Goal: Navigation & Orientation: Find specific page/section

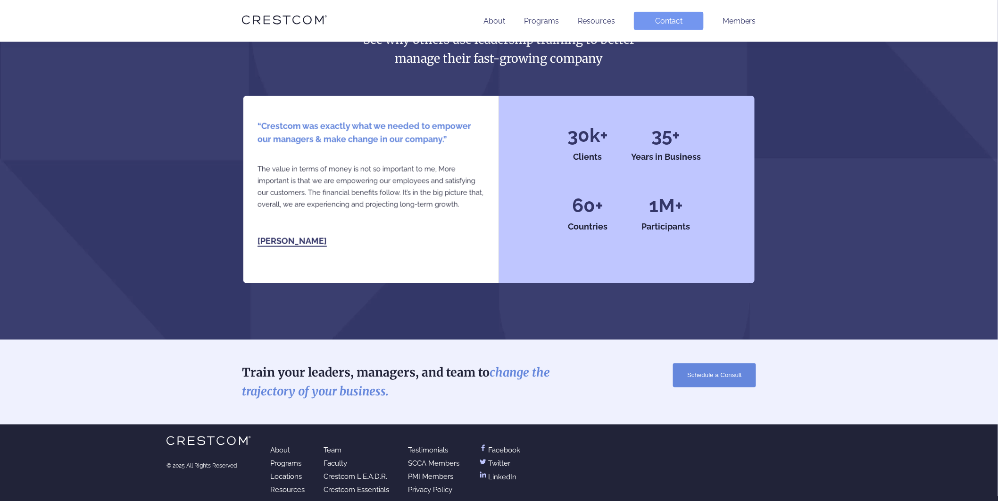
scroll to position [2025, 0]
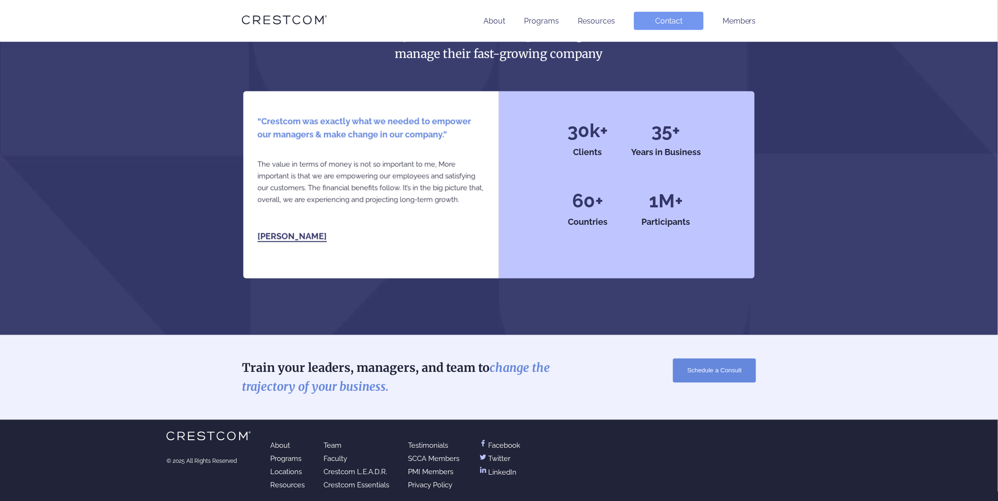
click at [286, 470] on link "Locations" at bounding box center [286, 472] width 32 height 8
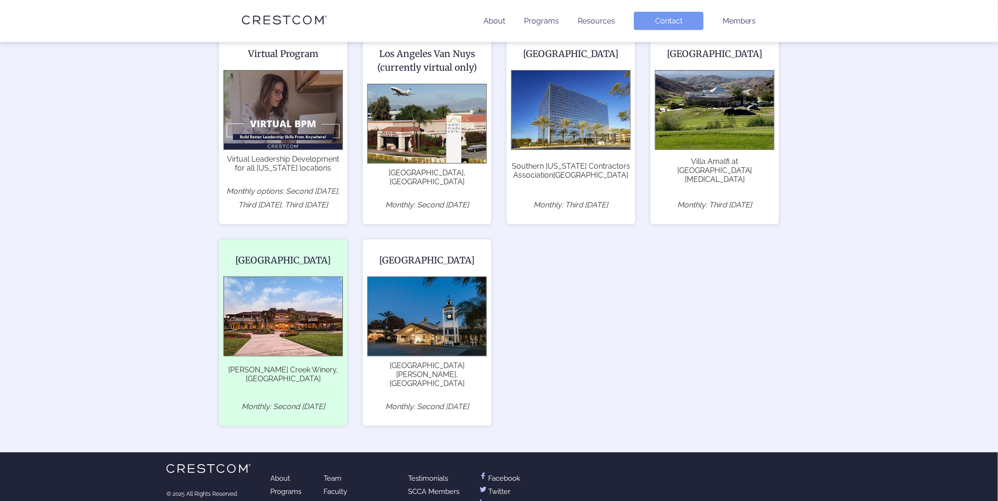
scroll to position [192, 0]
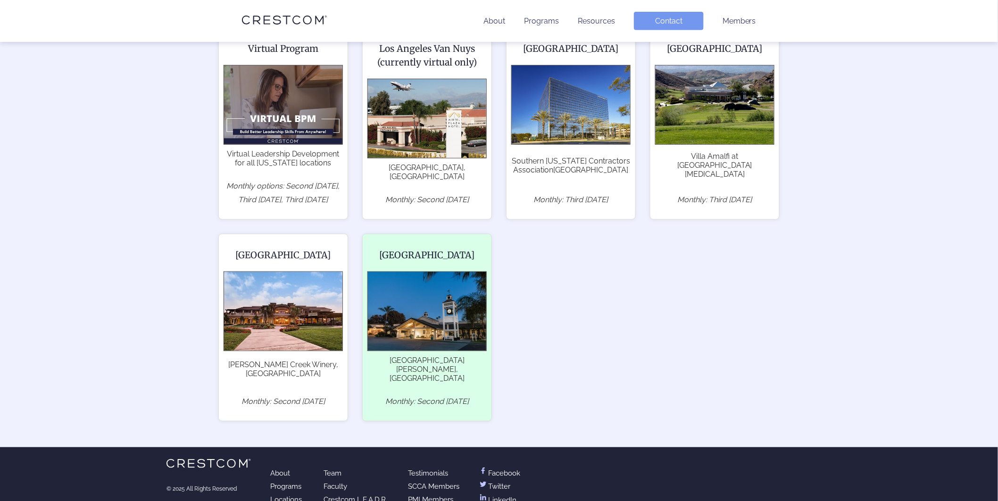
click at [392, 356] on span "[GEOGRAPHIC_DATA][PERSON_NAME], [GEOGRAPHIC_DATA]" at bounding box center [426, 369] width 119 height 27
